Goal: Transaction & Acquisition: Purchase product/service

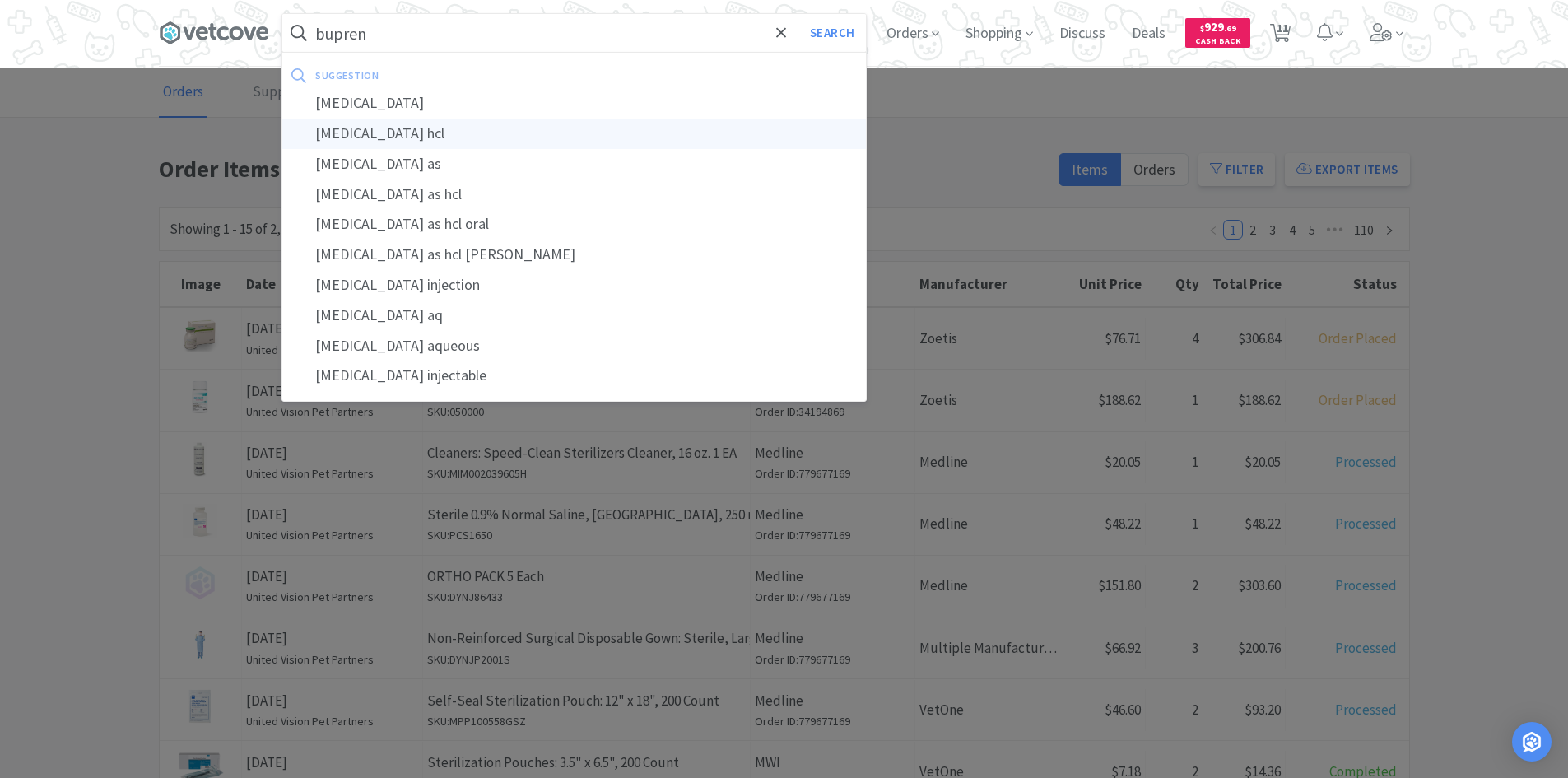
type input "[MEDICAL_DATA] hcl"
select select "4"
select select "1"
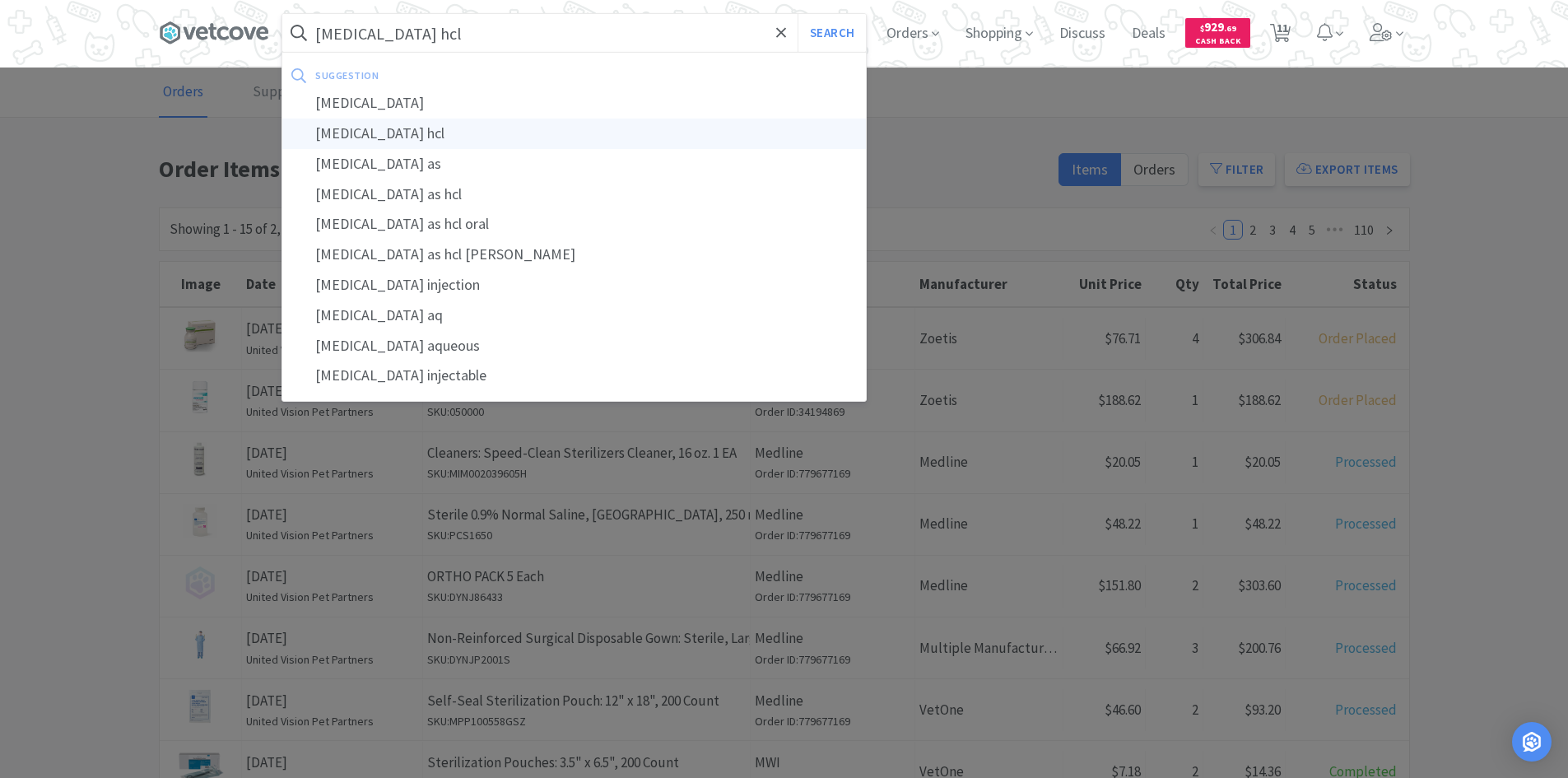
select select "1"
select select "2"
select select "1"
select select "2"
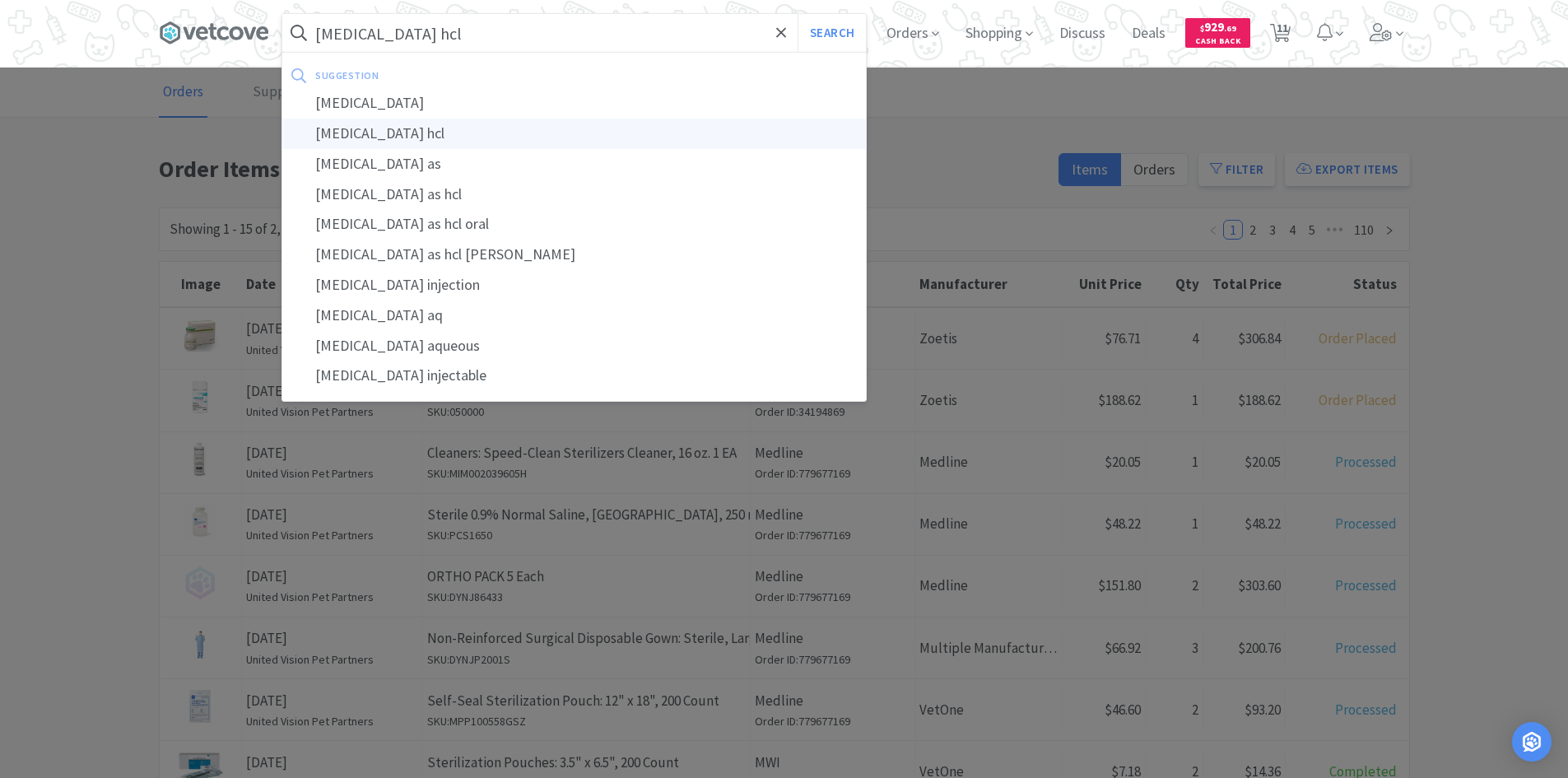
select select "4"
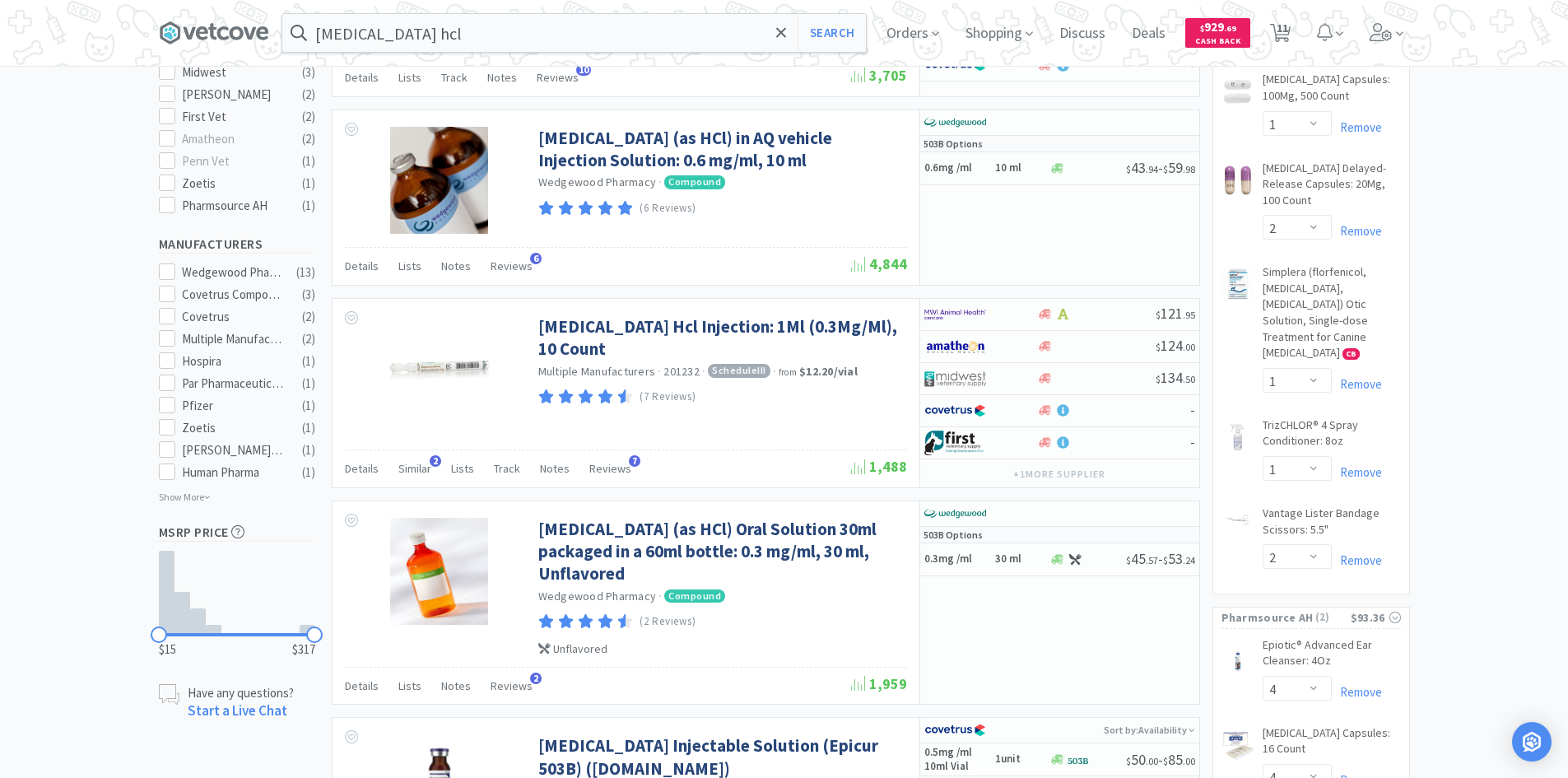
scroll to position [658, 0]
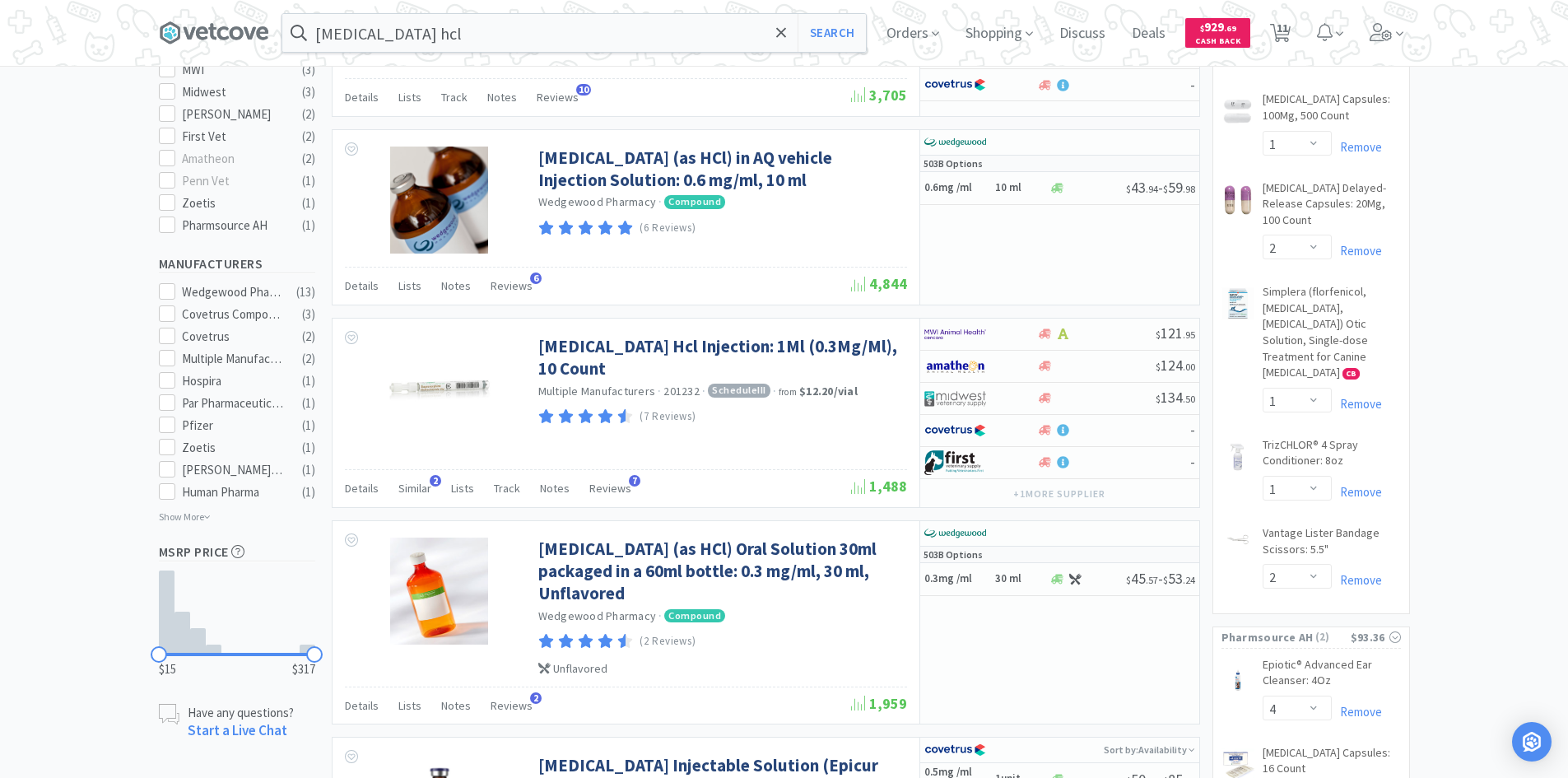
scroll to position [576, 0]
click at [1303, 475] on select "Enter Quantity 1 2 3 4 5 6 7 8 9 10 11 12 13 14 15 16 17 18 19 20 Enter Quantity" at bounding box center [1297, 487] width 69 height 24
click at [1262, 475] on select "Enter Quantity 1 2 3 4 5 6 7 8 9 10 11 12 13 14 15 16 17 18 19 20 Enter Quantity" at bounding box center [1297, 487] width 69 height 24
select select "2"
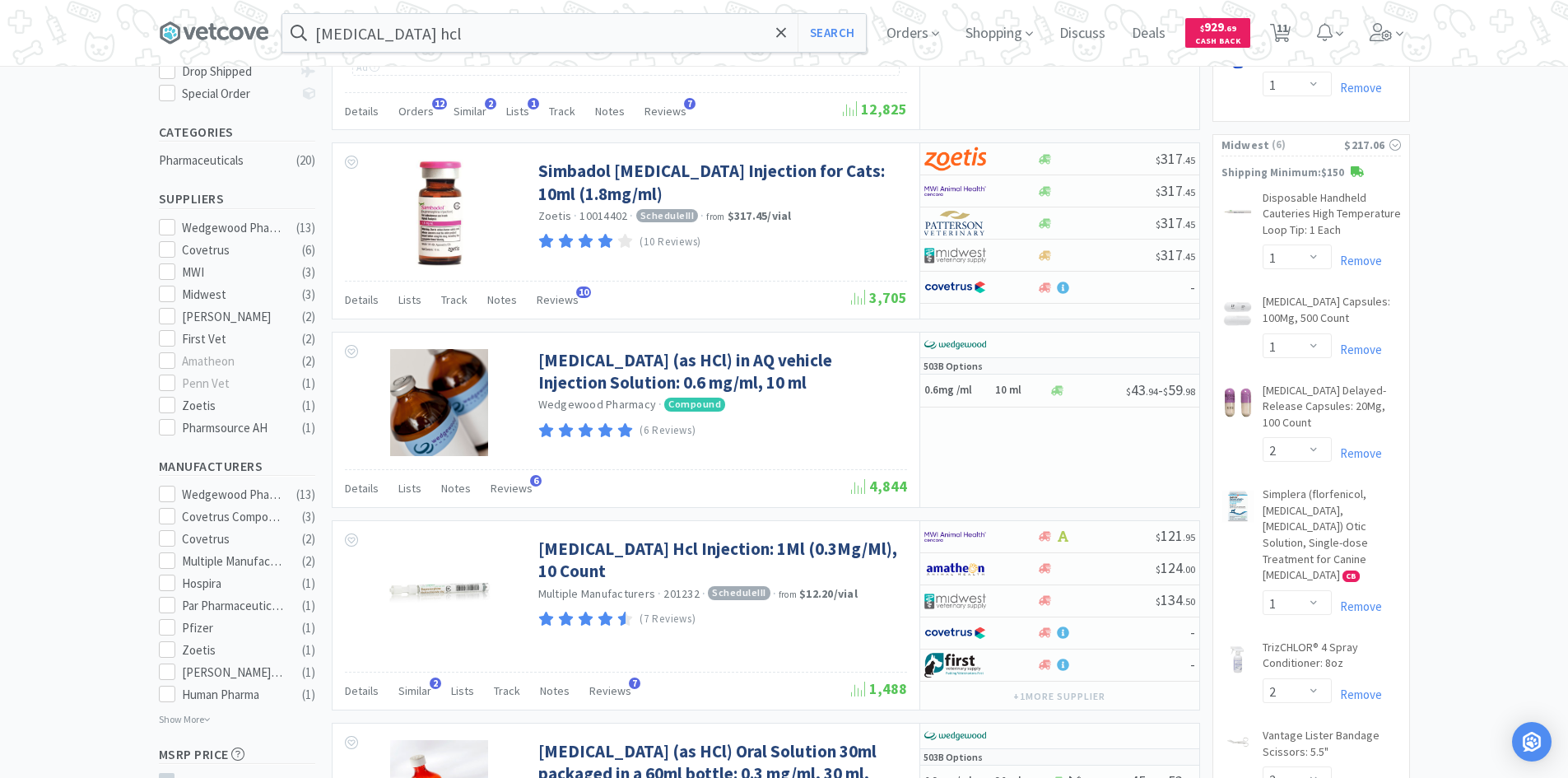
scroll to position [0, 0]
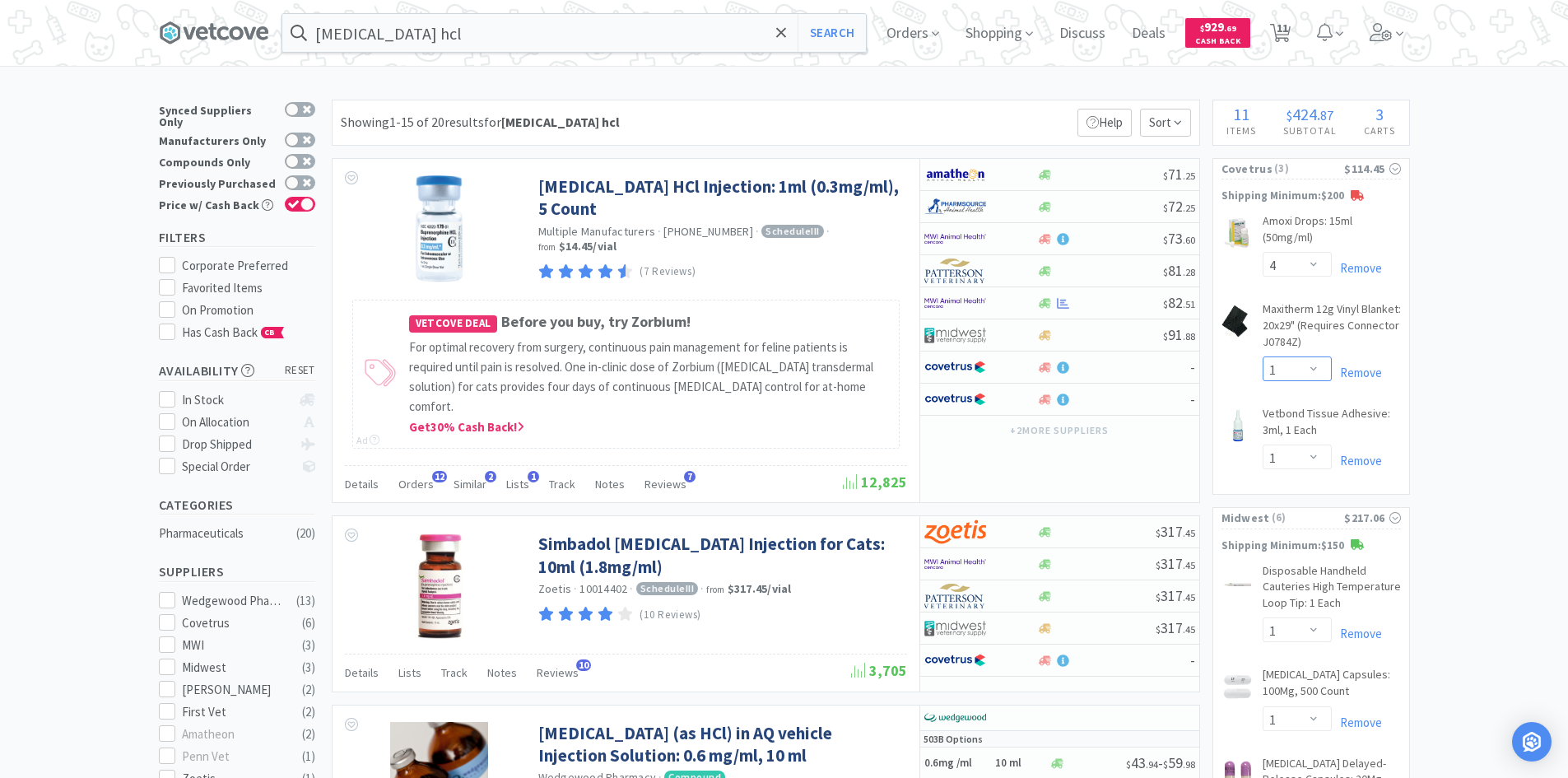
click at [1313, 376] on select "Enter Quantity 1 2 3 4 5 6 7 8 9 10 11 12 13 14 15 16 17 18 19 20 Enter Quantity" at bounding box center [1297, 368] width 69 height 24
click at [1262, 356] on select "Enter Quantity 1 2 3 4 5 6 7 8 9 10 11 12 13 14 15 16 17 18 19 20 Enter Quantity" at bounding box center [1297, 368] width 69 height 24
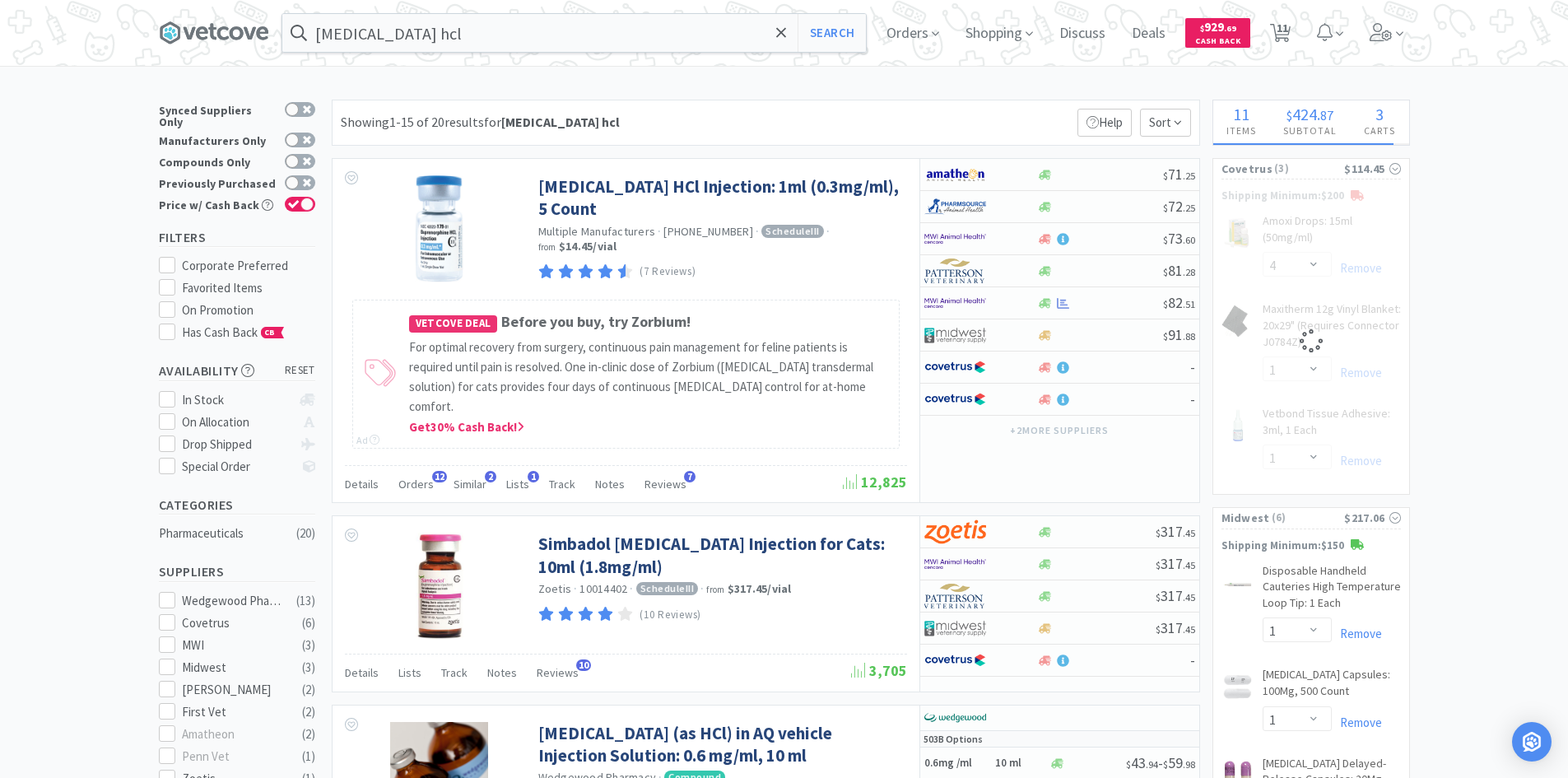
select select "2"
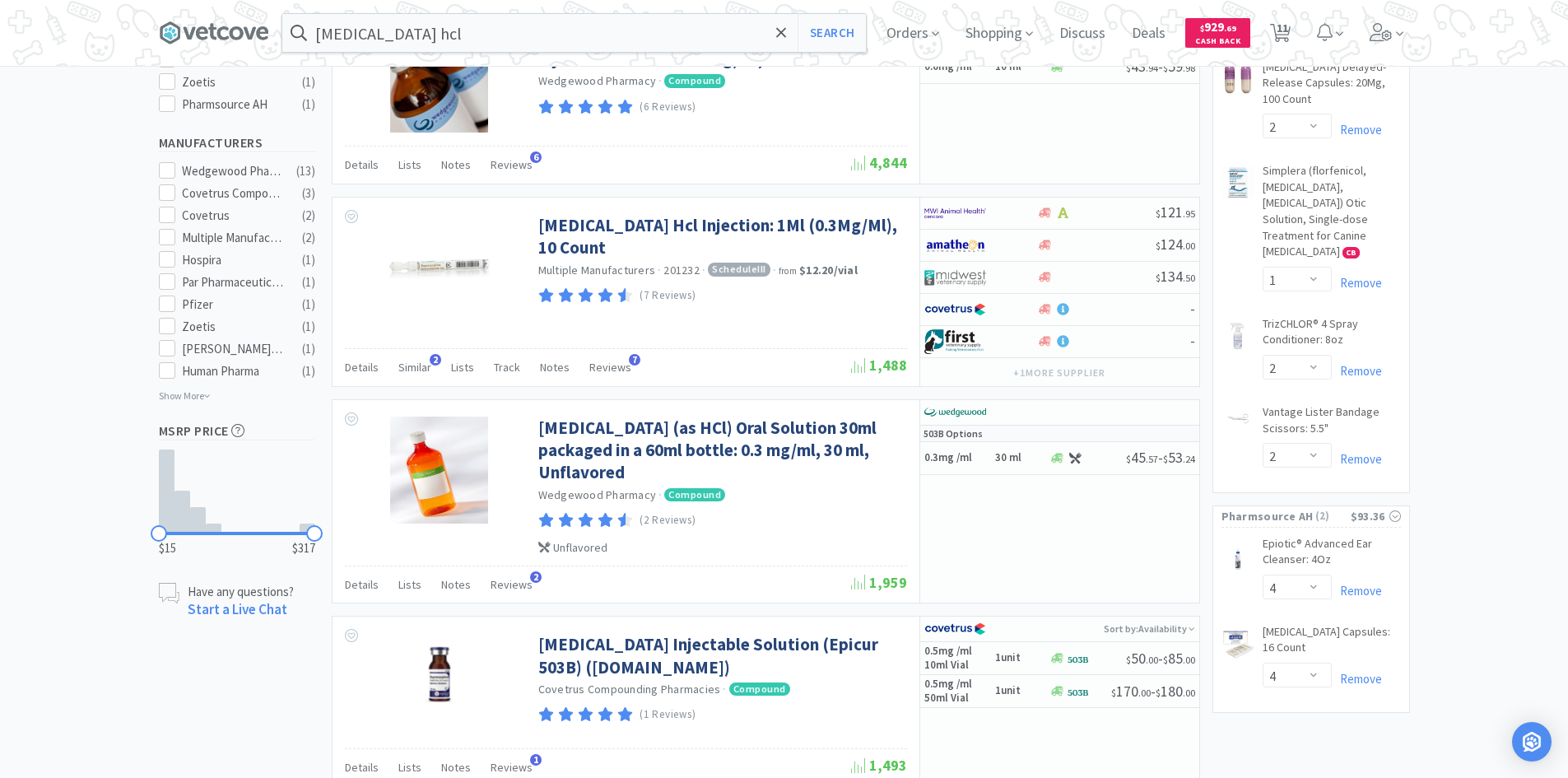
scroll to position [658, 0]
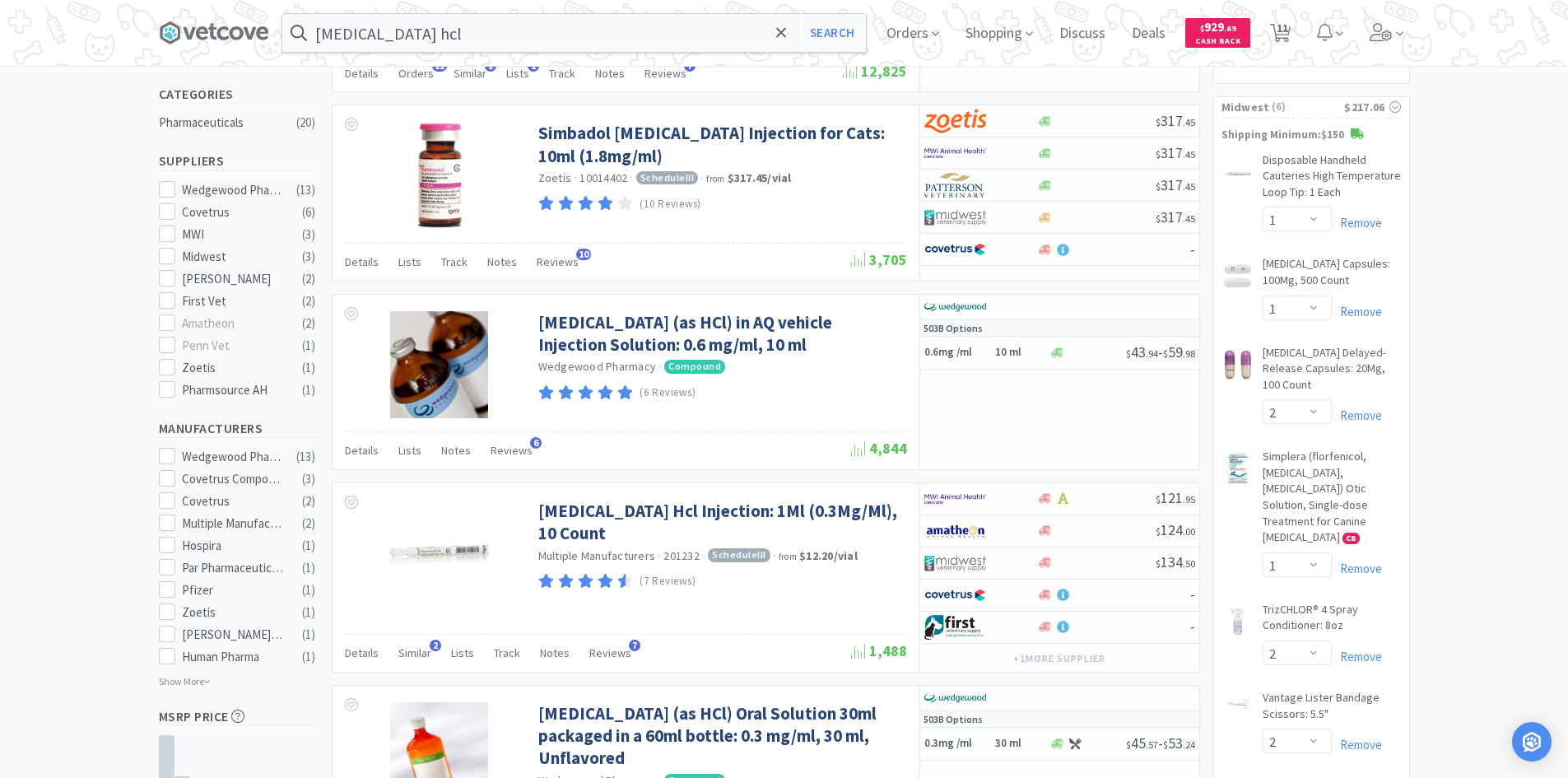
scroll to position [0, 0]
